Goal: Task Accomplishment & Management: Complete application form

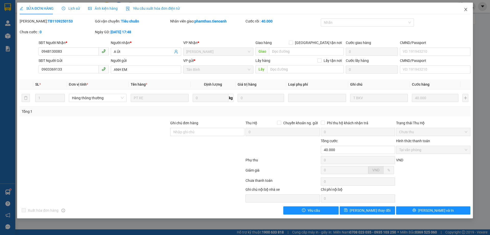
click at [466, 7] on span "Close" at bounding box center [466, 10] width 14 height 14
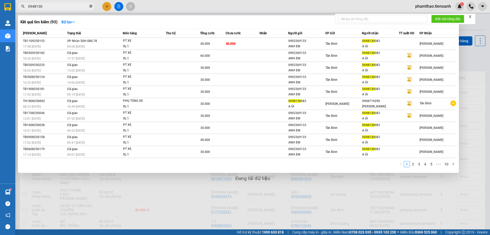
click at [91, 6] on icon "close-circle" at bounding box center [90, 6] width 3 height 3
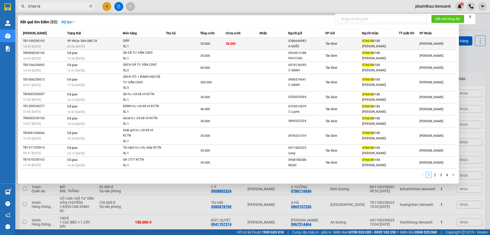
type input "076618"
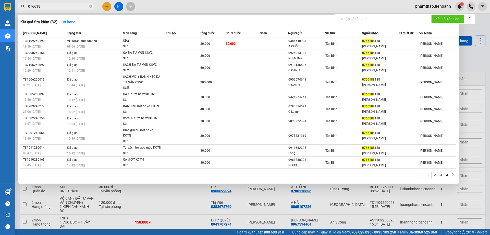
click at [254, 46] on td "30.000" at bounding box center [243, 44] width 34 height 12
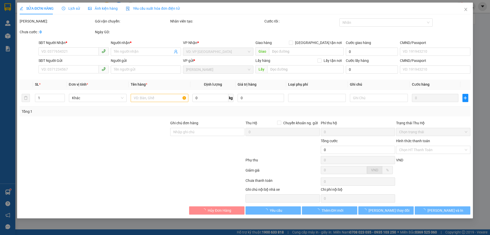
type input "0766188188"
type input "[PERSON_NAME]"
type input "241428756"
type input "0386640983"
type input "A QUỐC"
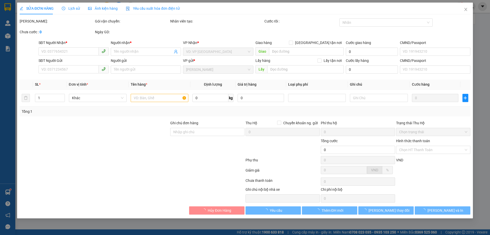
type input "30.000"
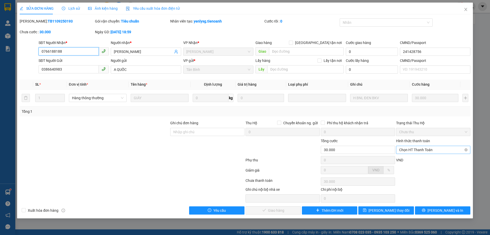
click at [412, 152] on span "Chọn HT Thanh Toán" at bounding box center [434, 150] width 68 height 8
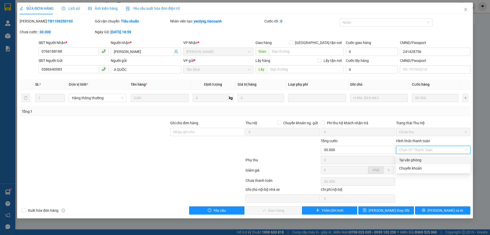
click at [411, 160] on div "Tại văn phòng" at bounding box center [434, 160] width 68 height 6
type input "0"
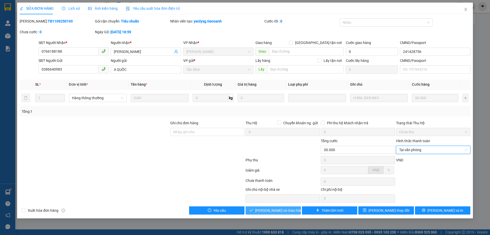
click at [280, 209] on span "[PERSON_NAME] và Giao hàng" at bounding box center [279, 210] width 49 height 6
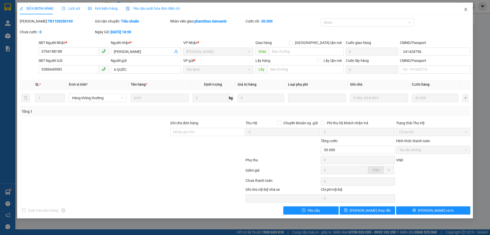
click at [464, 11] on icon "close" at bounding box center [466, 9] width 4 height 4
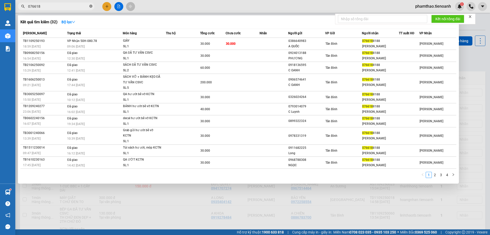
click at [90, 7] on icon "close-circle" at bounding box center [90, 6] width 3 height 3
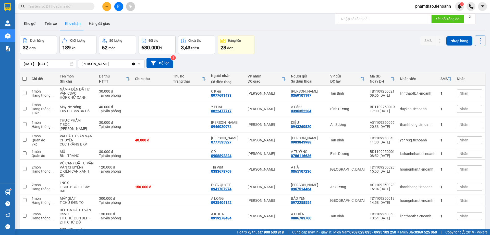
click at [63, 7] on input "text" at bounding box center [58, 7] width 60 height 6
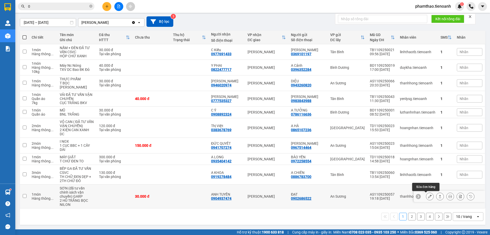
type input "0"
click at [428, 197] on button at bounding box center [430, 196] width 7 height 9
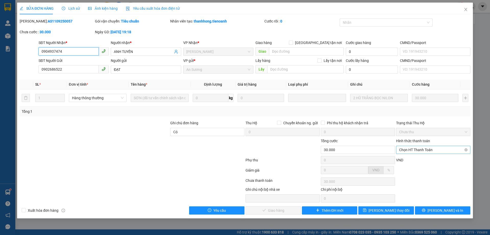
click at [431, 152] on span "Chọn HT Thanh Toán" at bounding box center [434, 150] width 68 height 8
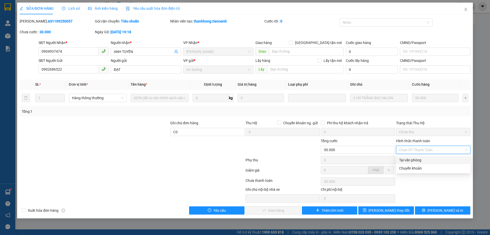
click at [423, 160] on div "Tại văn phòng" at bounding box center [434, 160] width 68 height 6
type input "0"
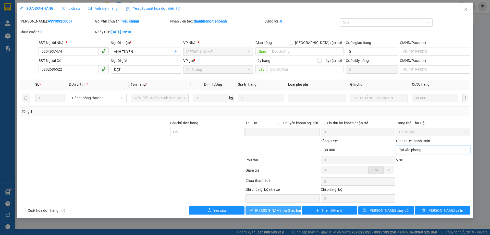
click at [273, 208] on span "[PERSON_NAME] và Giao hàng" at bounding box center [279, 210] width 49 height 6
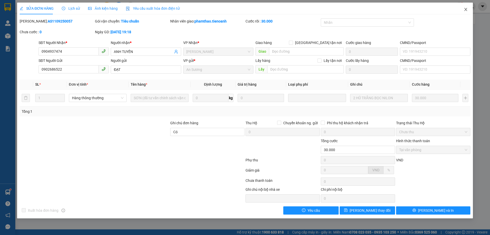
click at [468, 9] on icon "close" at bounding box center [466, 9] width 4 height 4
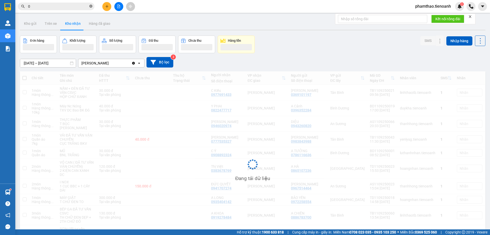
click at [90, 5] on icon "close-circle" at bounding box center [90, 6] width 3 height 3
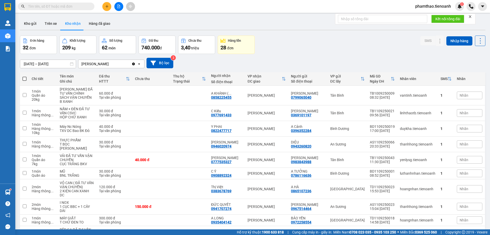
paste input "0946385185"
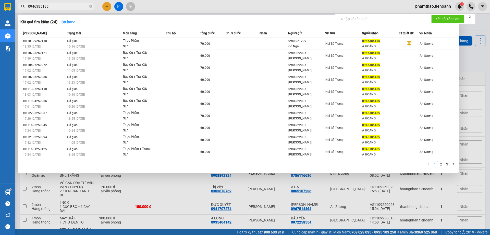
type input "0946385185"
click at [89, 5] on span "0946385185" at bounding box center [56, 7] width 77 height 8
click at [90, 5] on icon "close-circle" at bounding box center [90, 6] width 3 height 3
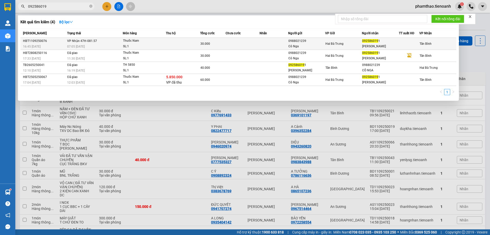
type input "092586019"
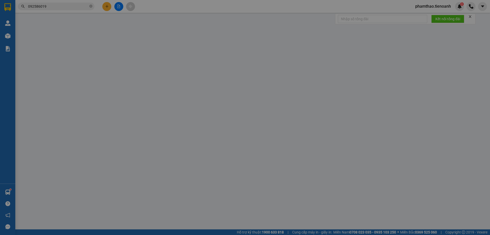
type input "0925860191"
type input "[PERSON_NAME]"
type input "0988021239"
type input "Cô Nga"
type input "30.000"
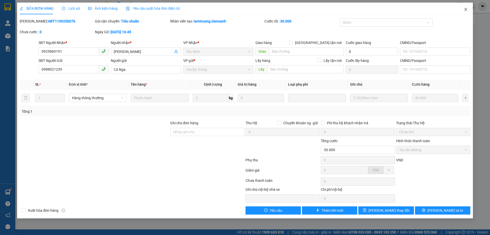
click at [467, 8] on icon "close" at bounding box center [466, 9] width 4 height 4
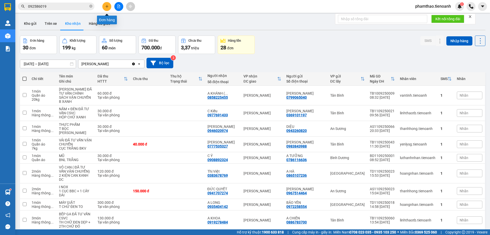
click at [111, 6] on button at bounding box center [106, 6] width 9 height 9
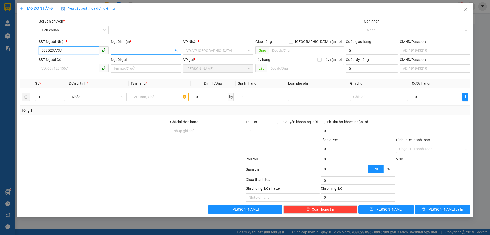
type input "0985237737"
click at [128, 47] on span at bounding box center [146, 50] width 70 height 8
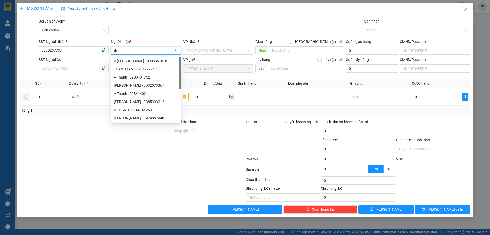
type input "t"
type input "THANH"
click at [212, 50] on input "search" at bounding box center [216, 51] width 61 height 8
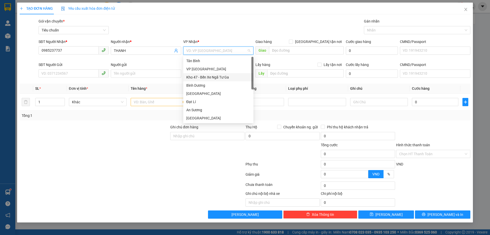
click at [201, 75] on div "Kho 47 - Bến Xe Ngã Tư Ga" at bounding box center [218, 77] width 64 height 6
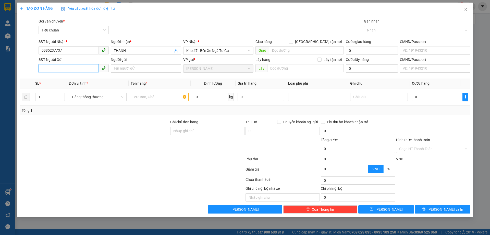
click at [79, 64] on input "SĐT Người Gửi" at bounding box center [69, 68] width 60 height 8
click at [138, 97] on input "text" at bounding box center [160, 97] width 58 height 8
type input "SẦU RIÊNG"
click at [47, 71] on input "SĐT Người Gửi" at bounding box center [69, 68] width 60 height 8
click at [55, 83] on div "0935813141 0935813141 - A QUÝ" at bounding box center [74, 79] width 70 height 10
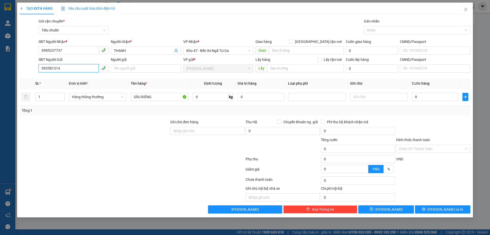
click at [64, 71] on input "093581314" at bounding box center [69, 68] width 60 height 8
click at [63, 80] on div "0935813141 - A QUÝ" at bounding box center [74, 79] width 64 height 6
type input "0935813141"
type input "A QUÝ"
type input "40.000"
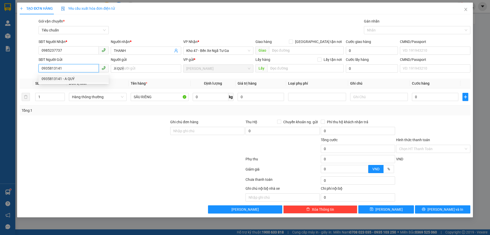
type input "40.000"
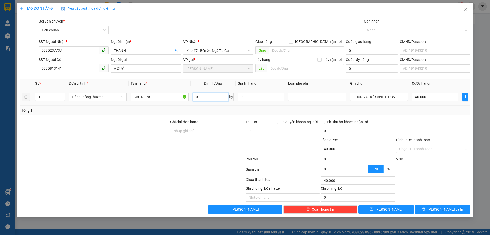
click at [203, 96] on input "0" at bounding box center [211, 97] width 36 height 8
drag, startPoint x: 404, startPoint y: 99, endPoint x: 298, endPoint y: 96, distance: 106.3
click at [282, 106] on div "SL * Đơn vị tính * Tên hàng * Định lượng Giá trị hàng Loại phụ phí Ghi chú Cước…" at bounding box center [245, 96] width 451 height 37
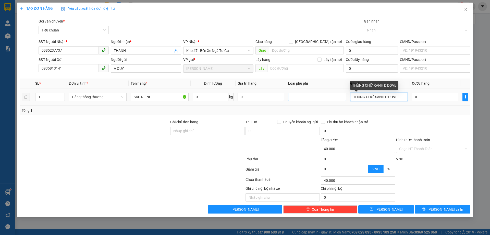
type input "0"
click at [440, 116] on div "Transit Pickup Surcharge Ids Transit Deliver Surcharge Ids Transit Deliver Surc…" at bounding box center [245, 115] width 451 height 195
click at [383, 99] on input "text" at bounding box center [379, 97] width 58 height 8
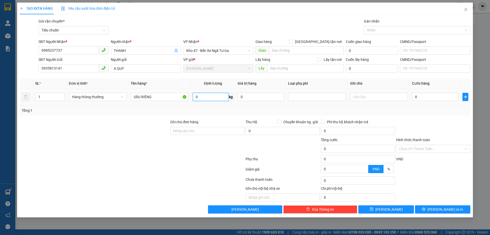
click at [212, 99] on input "0" at bounding box center [211, 97] width 36 height 8
type input "15"
drag, startPoint x: 199, startPoint y: 169, endPoint x: 381, endPoint y: 110, distance: 191.6
click at [199, 169] on div at bounding box center [132, 170] width 226 height 10
type input "50.000"
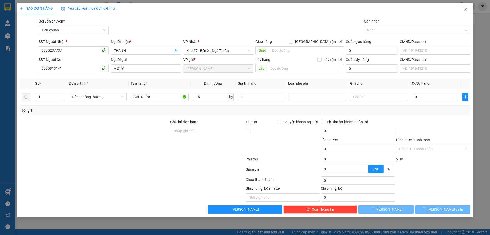
type input "50.000"
click at [438, 102] on td "50.000" at bounding box center [435, 96] width 51 height 17
click at [441, 207] on span "[PERSON_NAME] và In" at bounding box center [446, 209] width 36 height 6
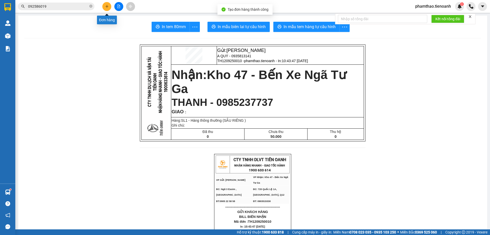
click at [109, 6] on button at bounding box center [106, 6] width 9 height 9
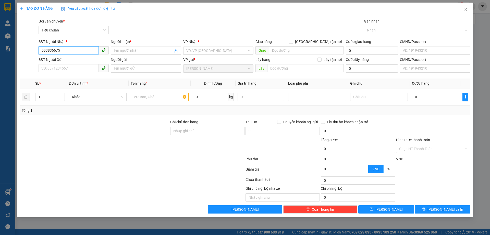
type input "0938366754"
click at [75, 60] on div "0938366754 - LIÊN" at bounding box center [74, 61] width 64 height 6
type input "LIÊN"
type input "40.000"
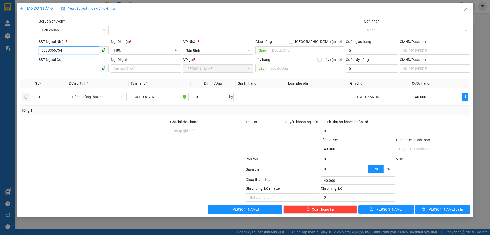
type input "0938366754"
click at [80, 68] on input "SĐT Người Gửi" at bounding box center [69, 68] width 60 height 8
drag, startPoint x: 137, startPoint y: 51, endPoint x: 91, endPoint y: 51, distance: 45.5
click at [91, 51] on div "SĐT Người Nhận * 0938366754 Người nhận * LIÊN LIÊN VP Nhận * Tân Bình Giao hàng…" at bounding box center [255, 48] width 434 height 18
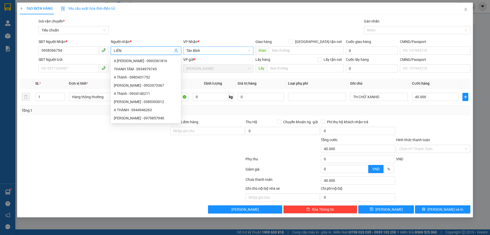
click at [192, 49] on span "Tân Bình" at bounding box center [218, 51] width 64 height 8
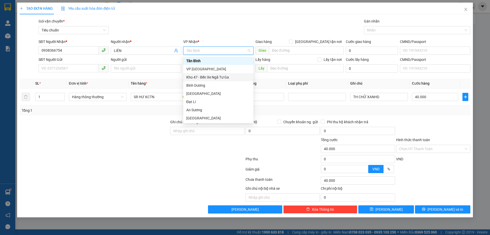
click at [204, 77] on div "Kho 47 - Bến Xe Ngã Tư Ga" at bounding box center [218, 77] width 64 height 6
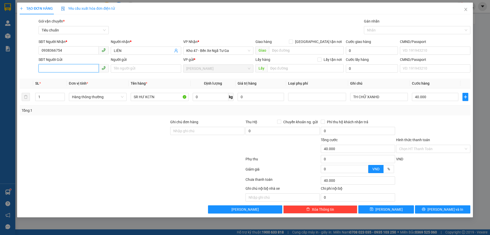
click at [55, 66] on input "SĐT Người Gửi" at bounding box center [69, 68] width 60 height 8
type input "0935813141"
drag, startPoint x: 102, startPoint y: 100, endPoint x: 47, endPoint y: 102, distance: 54.7
click at [51, 102] on tr "1 Hàng thông thường SR HƯ KCTN 0 kg 0 TH CHỮ XANHD 40.000" at bounding box center [245, 96] width 451 height 17
type input "SẦU RIÊNG"
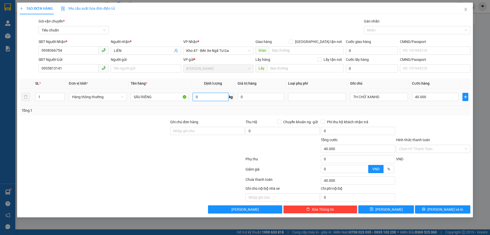
click at [195, 100] on input "0" at bounding box center [211, 97] width 36 height 8
type input "10"
click at [382, 119] on div "Phí thu hộ khách nhận trả" at bounding box center [358, 122] width 74 height 6
drag, startPoint x: 394, startPoint y: 94, endPoint x: 216, endPoint y: 121, distance: 180.0
click at [265, 121] on div "Transit Pickup Surcharge Ids Transit Deliver Surcharge Ids Transit Deliver Surc…" at bounding box center [245, 115] width 451 height 195
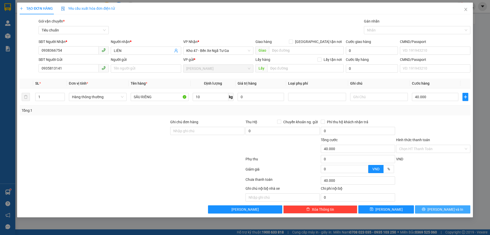
click at [426, 210] on icon "printer" at bounding box center [424, 208] width 3 height 3
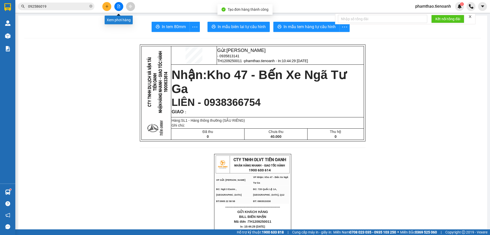
click at [103, 5] on button at bounding box center [106, 6] width 9 height 9
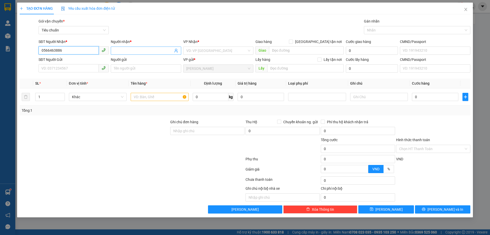
type input "0566463886"
click at [136, 51] on input "Người nhận *" at bounding box center [143, 51] width 59 height 6
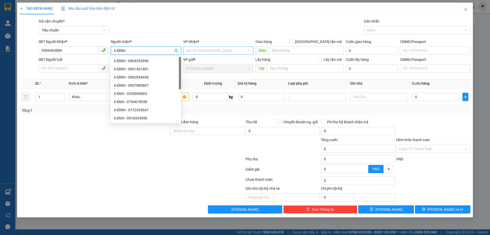
type input "A ĐÌNH"
click at [204, 52] on input "search" at bounding box center [216, 51] width 61 height 8
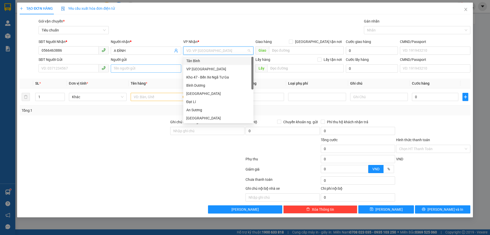
drag, startPoint x: 200, startPoint y: 62, endPoint x: 166, endPoint y: 64, distance: 34.1
click at [200, 62] on div "Tân Bình" at bounding box center [218, 61] width 64 height 6
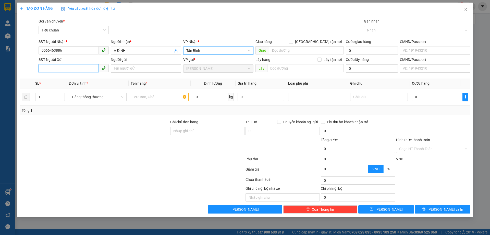
click at [62, 69] on input "SĐT Người Gửi" at bounding box center [69, 68] width 60 height 8
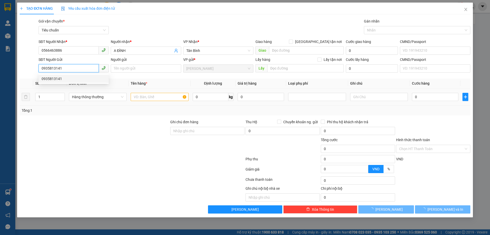
type input "0935813141"
click at [167, 95] on input "text" at bounding box center [160, 97] width 58 height 8
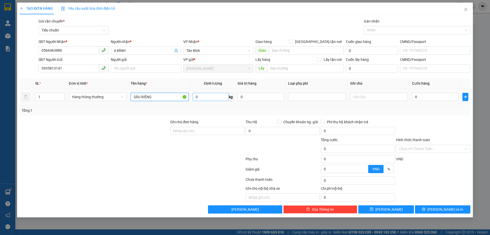
type input "SẦU RIÊNG"
click at [210, 98] on input "0" at bounding box center [211, 97] width 36 height 8
type input "7"
click at [412, 106] on div "SL * Đơn vị tính * Tên hàng * Định lượng Giá trị hàng Loại phụ phí Ghi chú Cước…" at bounding box center [245, 96] width 451 height 37
type input "40.000"
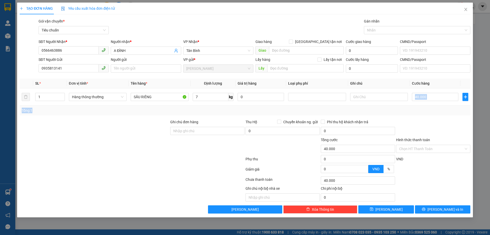
type input "40.000"
click at [438, 207] on button "[PERSON_NAME] và In" at bounding box center [442, 209] width 55 height 8
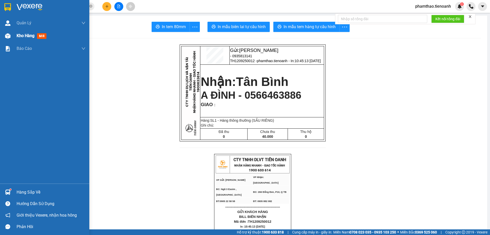
click at [24, 38] on span "Kho hàng" at bounding box center [26, 35] width 18 height 5
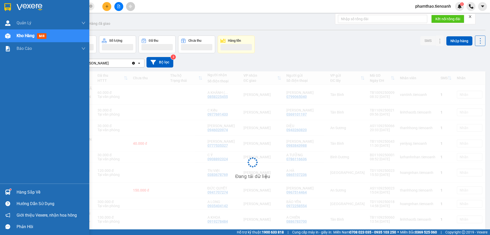
click at [27, 38] on span "Kho hàng" at bounding box center [26, 35] width 18 height 5
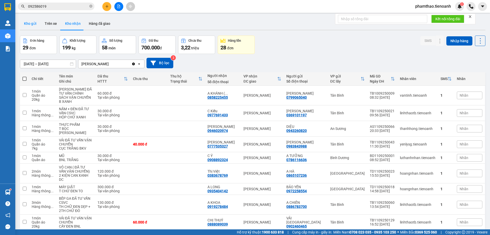
click at [25, 24] on button "Kho gửi" at bounding box center [30, 23] width 21 height 12
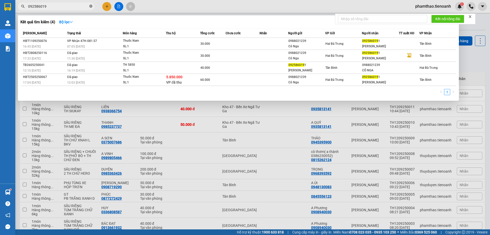
click at [91, 7] on icon "close-circle" at bounding box center [90, 6] width 3 height 3
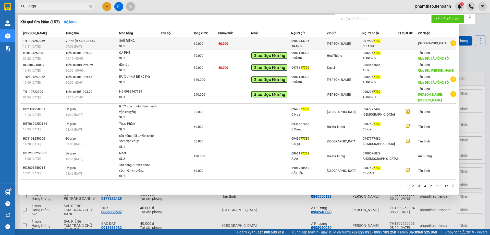
type input "7739"
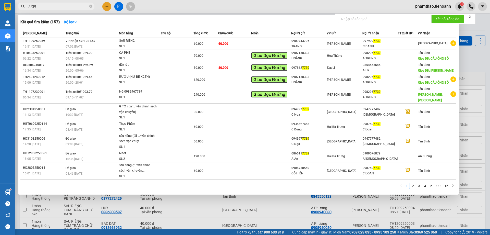
click at [209, 44] on div "60.000" at bounding box center [206, 44] width 24 height 6
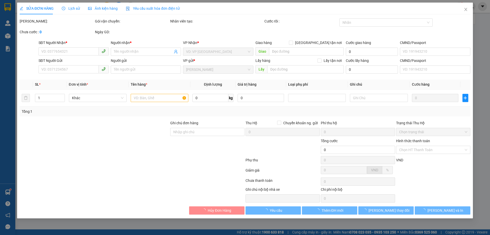
type input "0979097739"
type input "C DANH"
type input "0909743796"
type input "TRANG"
type input "60.000"
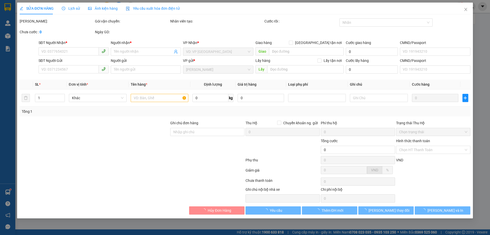
type input "60.000"
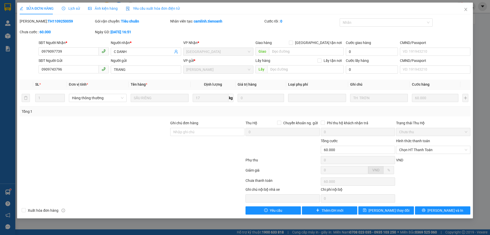
click at [69, 13] on div "Lịch sử" at bounding box center [71, 9] width 18 height 12
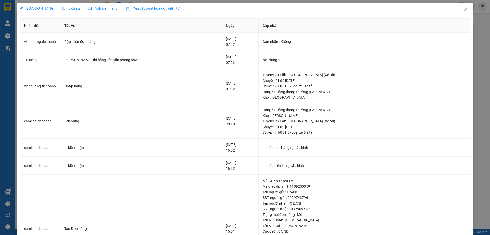
click at [39, 5] on div "SỬA ĐƠN HÀNG" at bounding box center [37, 9] width 34 height 12
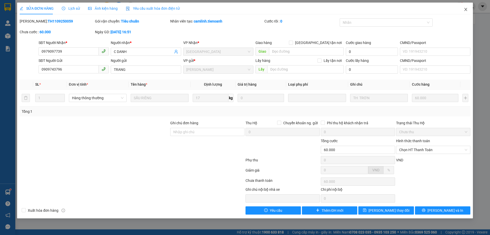
click at [466, 10] on icon "close" at bounding box center [466, 9] width 3 height 3
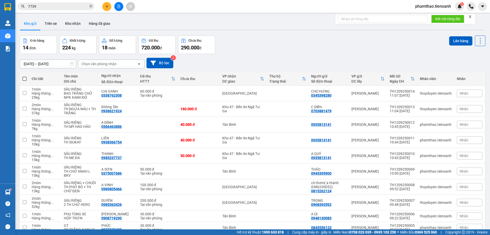
click at [89, 6] on icon "close-circle" at bounding box center [90, 6] width 3 height 3
click at [78, 7] on input "text" at bounding box center [58, 7] width 60 height 6
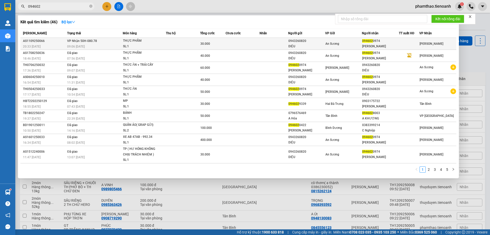
type input "094602"
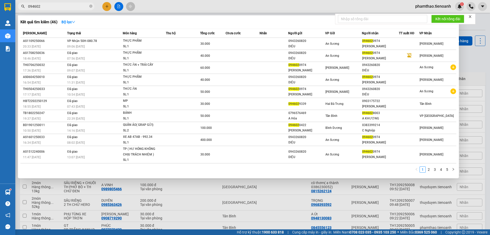
click at [150, 39] on div "THỰC PHẨM" at bounding box center [142, 41] width 38 height 6
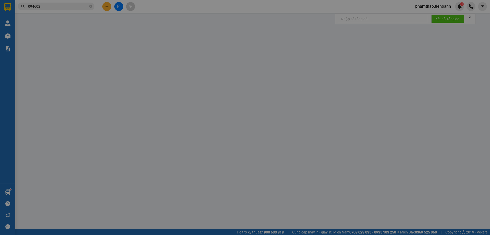
type input "0946020974"
type input "[PERSON_NAME]"
type input "0943260820"
type input "DIỆU"
type input "30.000"
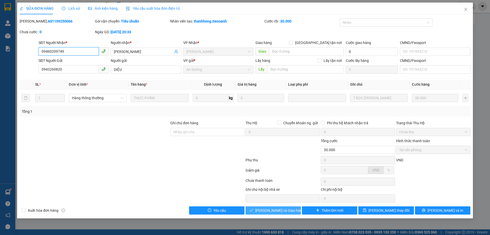
type input "09460209749"
click at [279, 208] on span "[PERSON_NAME] và Giao hàng" at bounding box center [279, 210] width 49 height 6
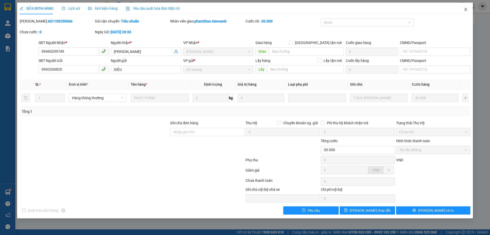
click at [465, 10] on icon "close" at bounding box center [466, 9] width 4 height 4
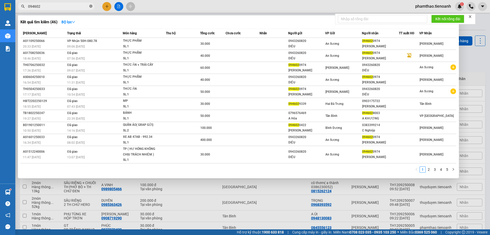
click at [92, 7] on icon "close-circle" at bounding box center [90, 6] width 3 height 3
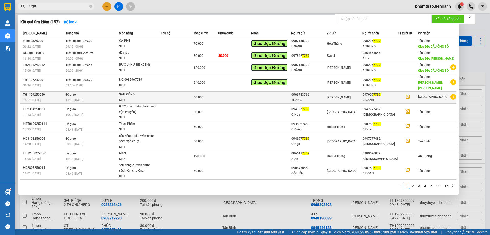
type input "7739"
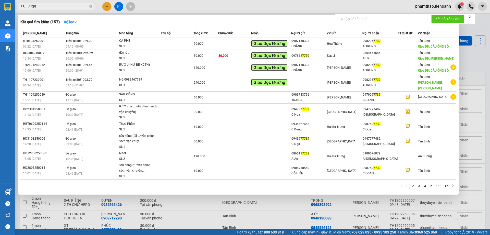
click at [257, 100] on td at bounding box center [271, 97] width 40 height 12
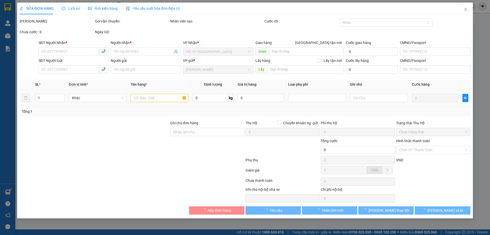
type input "0979097739"
type input "C DANH"
type input "0909743796"
type input "TRANG"
type input "60.000"
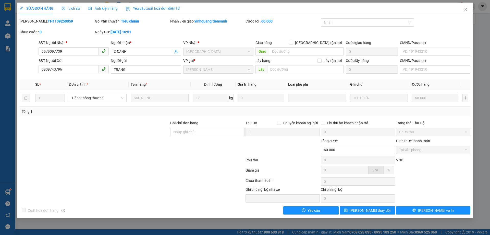
click at [65, 4] on div "Lịch sử" at bounding box center [71, 9] width 18 height 12
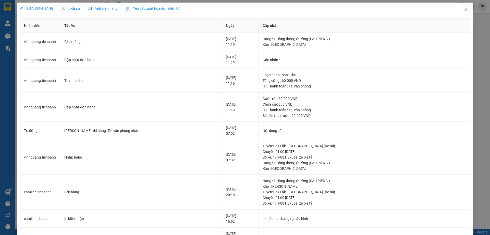
click at [26, 2] on div "SỬA ĐƠN HÀNG Lịch sử Ảnh kiện hàng Yêu cầu xuất hóa đơn điện tử Total Paid Fee …" at bounding box center [245, 117] width 490 height 235
click at [29, 8] on span "SỬA ĐƠN HÀNG" at bounding box center [37, 8] width 34 height 4
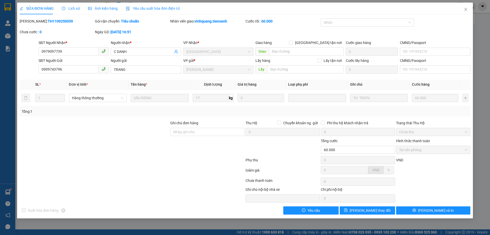
click at [64, 8] on icon "clock-circle" at bounding box center [64, 9] width 4 height 4
